Goal: Task Accomplishment & Management: Use online tool/utility

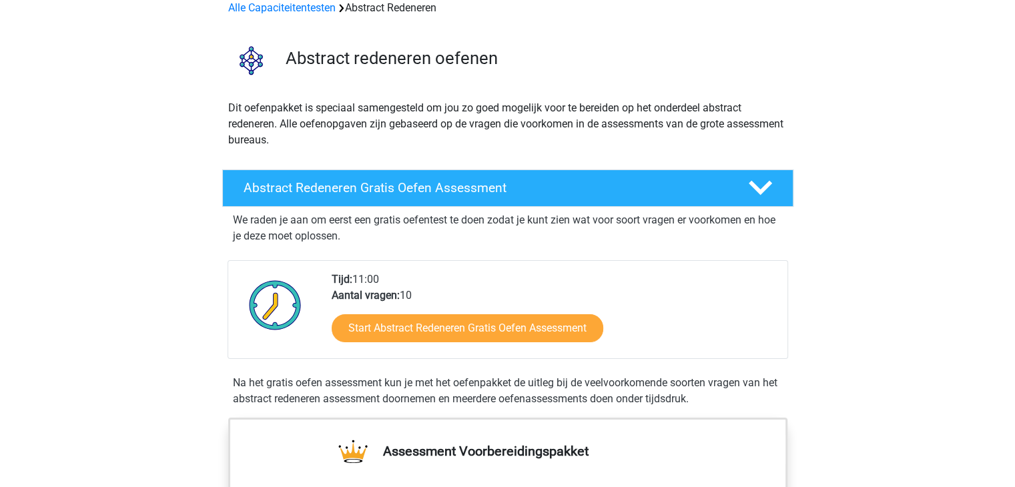
scroll to position [133, 0]
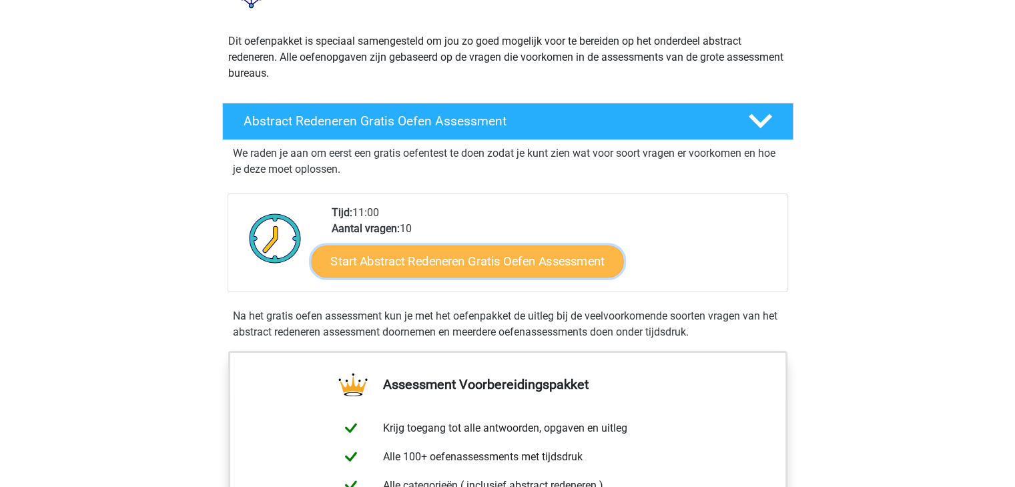
click at [419, 273] on link "Start Abstract Redeneren Gratis Oefen Assessment" at bounding box center [467, 261] width 312 height 32
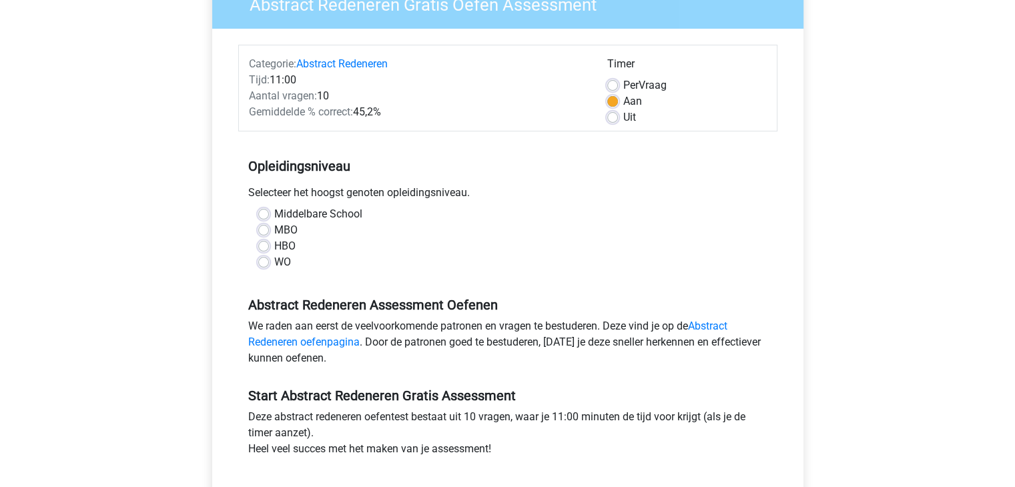
scroll to position [133, 0]
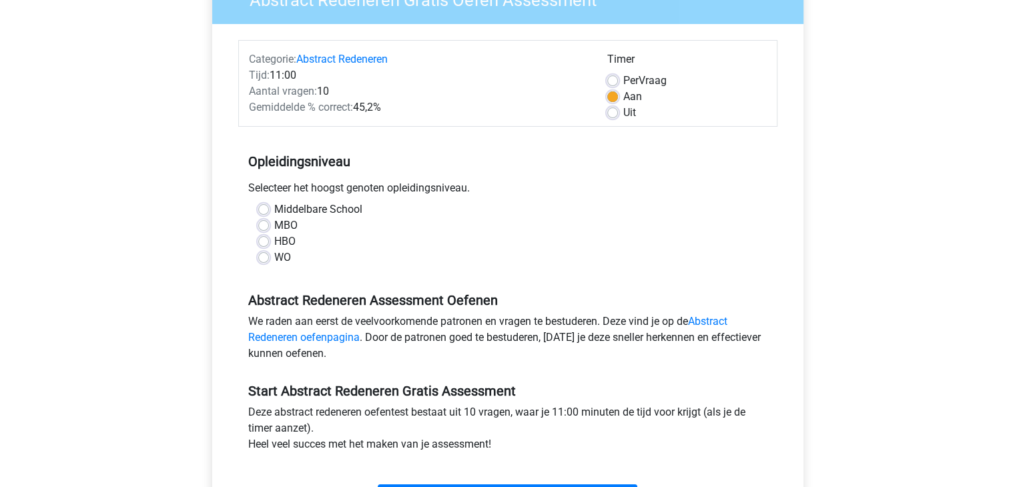
click at [280, 245] on label "HBO" at bounding box center [284, 242] width 21 height 16
click at [269, 245] on input "HBO" at bounding box center [263, 240] width 11 height 13
radio input "true"
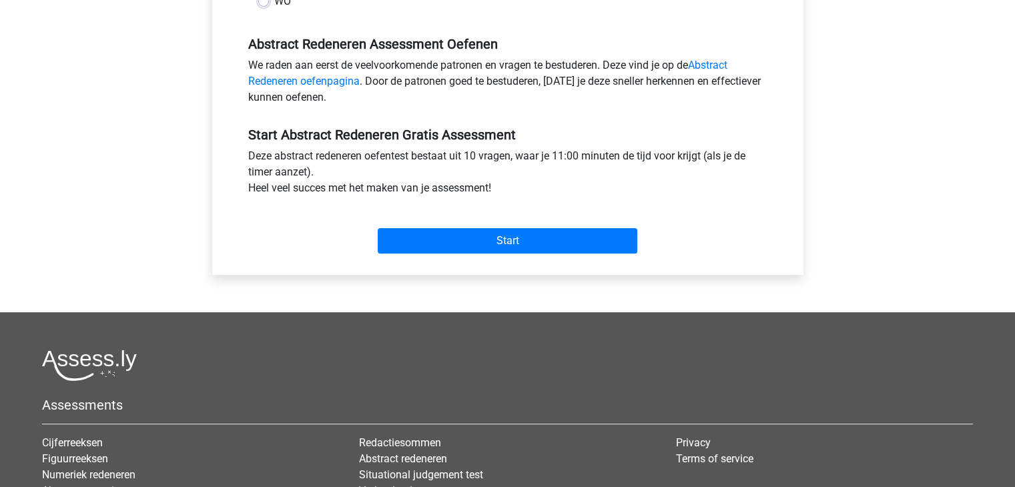
scroll to position [400, 0]
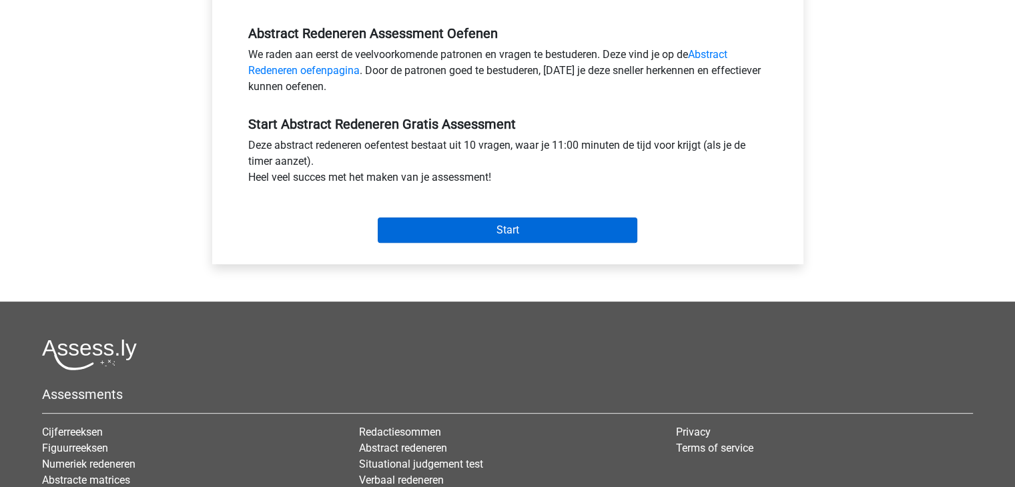
drag, startPoint x: 473, startPoint y: 253, endPoint x: 466, endPoint y: 240, distance: 14.9
click at [468, 244] on div "Categorie: Abstract Redeneren Tijd: 11:00 Aantal vragen: 10 Gemiddelde % correc…" at bounding box center [507, 10] width 571 height 507
click at [466, 238] on input "Start" at bounding box center [508, 230] width 260 height 25
click at [426, 229] on input "Start" at bounding box center [508, 230] width 260 height 25
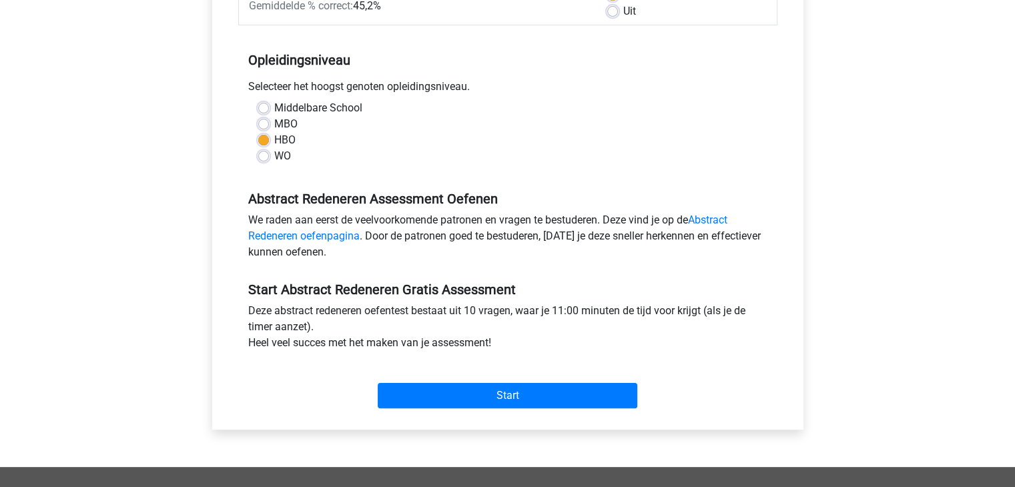
scroll to position [67, 0]
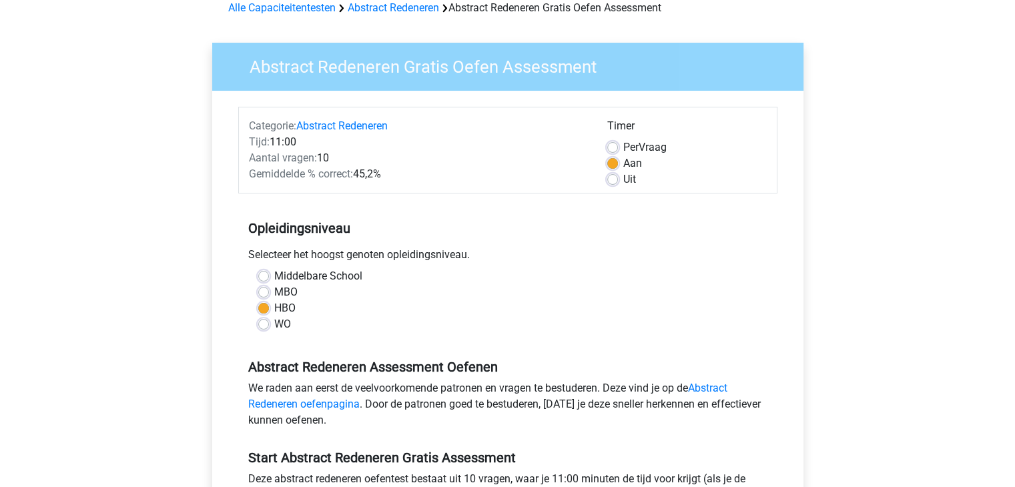
click at [291, 288] on label "MBO" at bounding box center [285, 292] width 23 height 16
click at [269, 288] on input "MBO" at bounding box center [263, 290] width 11 height 13
radio input "true"
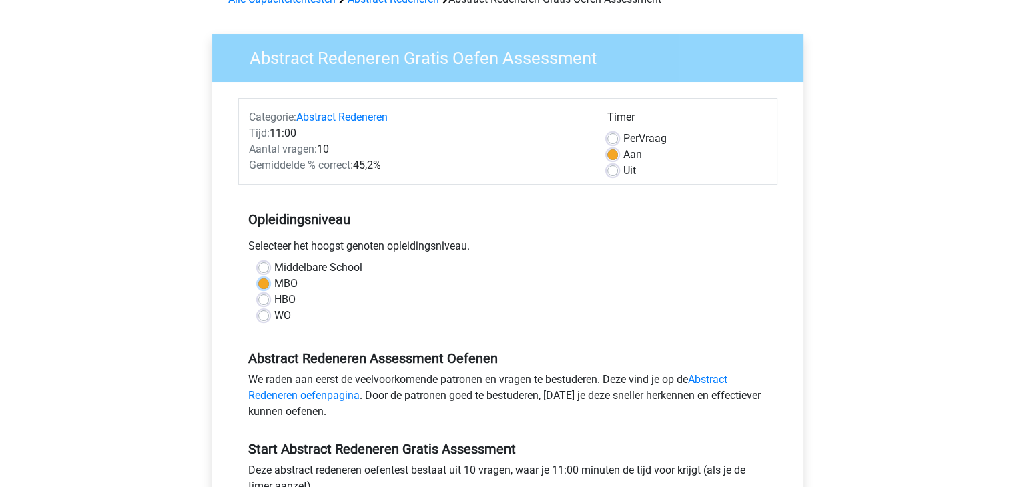
scroll to position [334, 0]
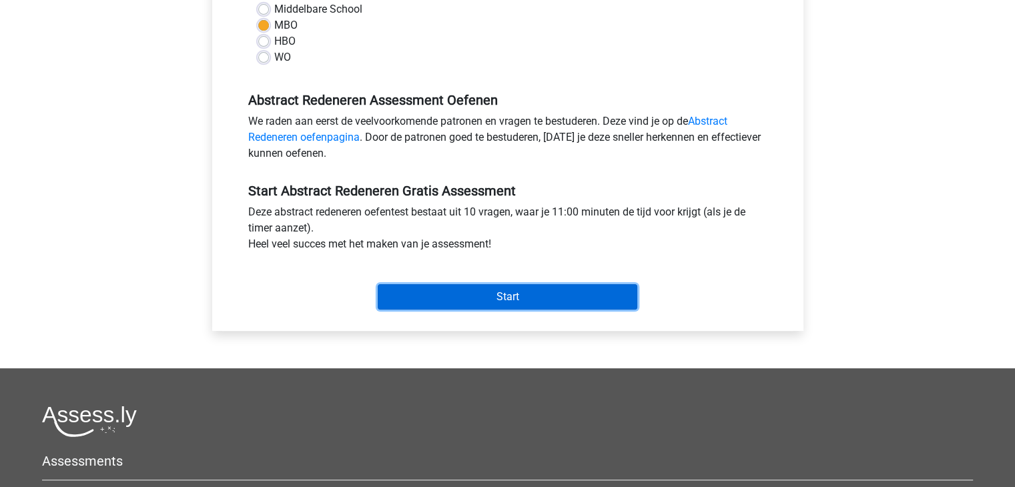
click at [470, 297] on input "Start" at bounding box center [508, 296] width 260 height 25
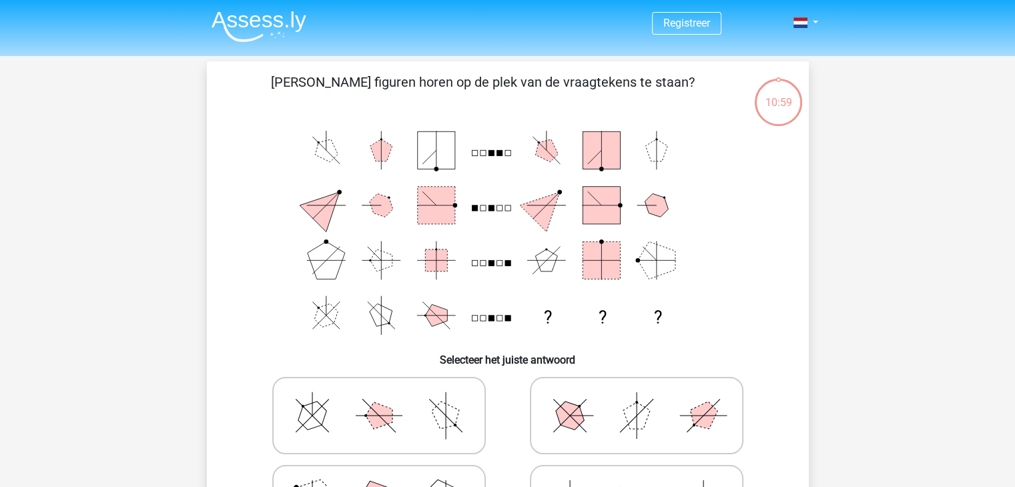
scroll to position [67, 0]
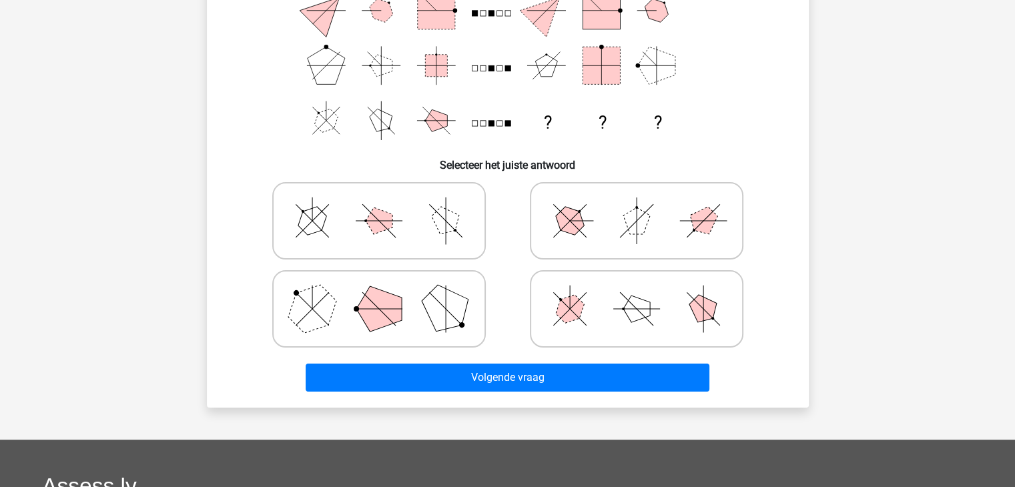
scroll to position [200, 0]
